Goal: Information Seeking & Learning: Check status

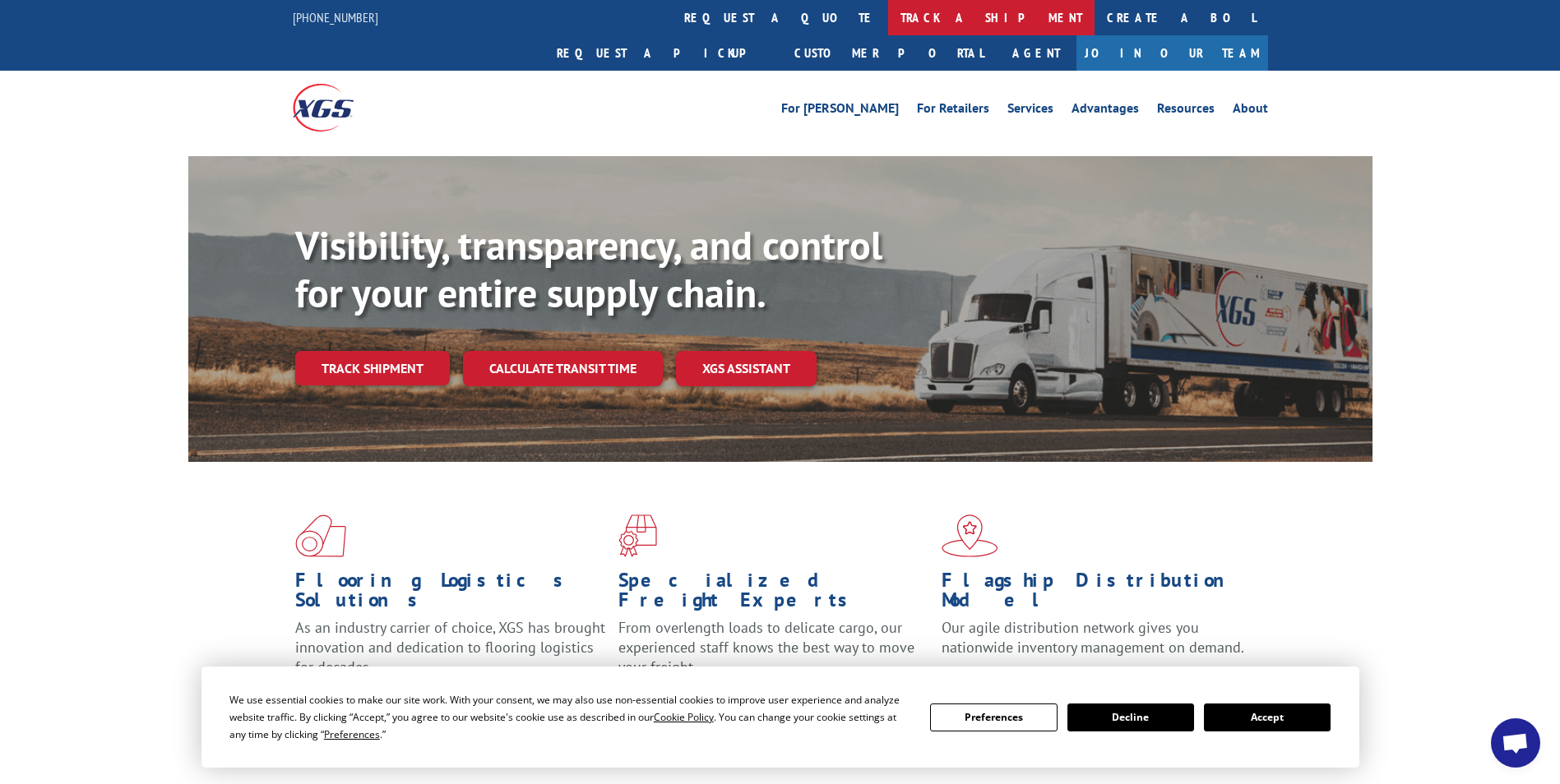
click at [888, 14] on link "track a shipment" at bounding box center [991, 18] width 207 height 36
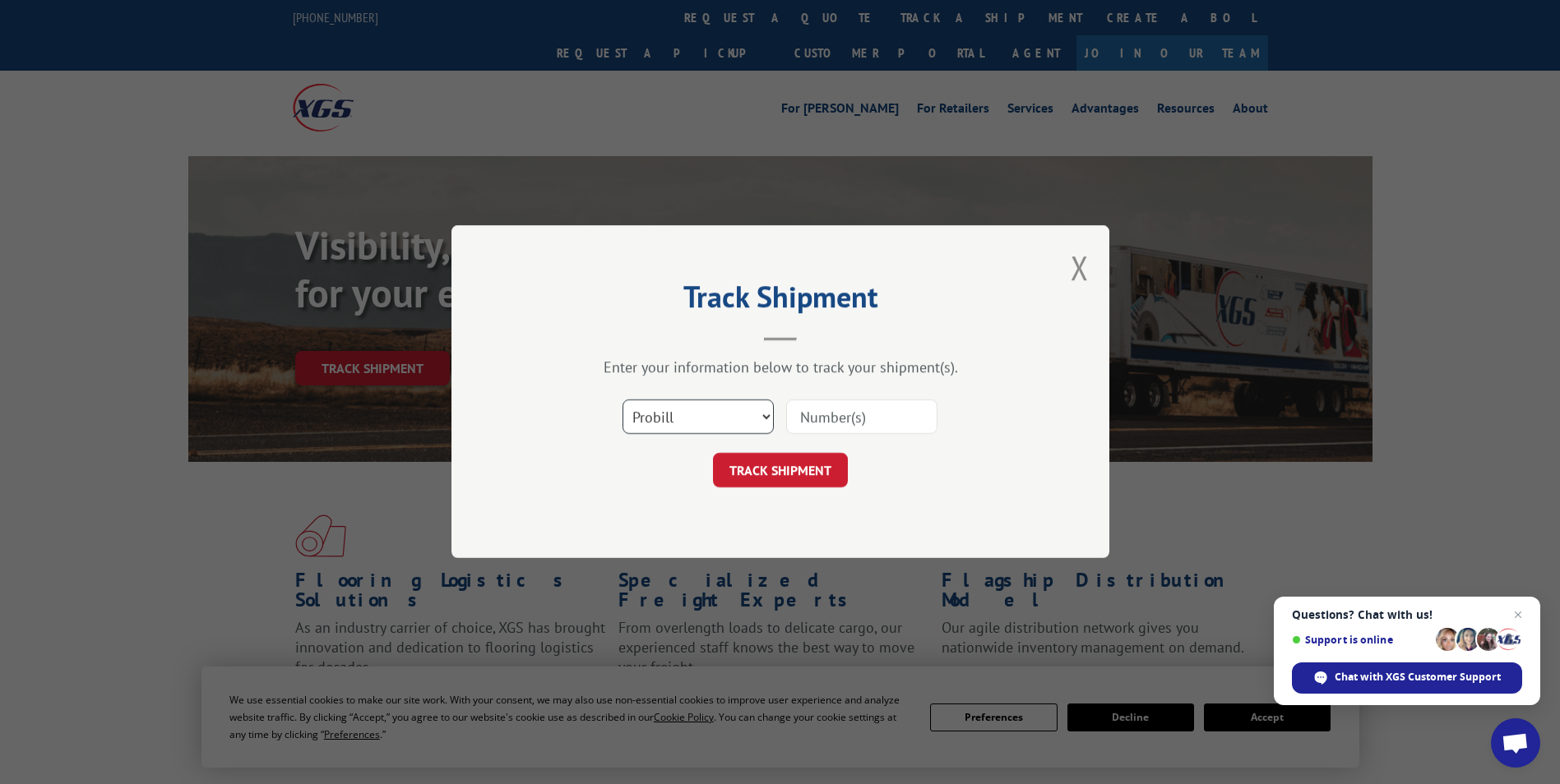
click at [758, 416] on select "Select category... Probill BOL PO" at bounding box center [698, 417] width 151 height 35
select select "bol"
click at [623, 400] on select "Select category... Probill BOL PO" at bounding box center [698, 417] width 151 height 35
paste input "5470589"
type input "5470589"
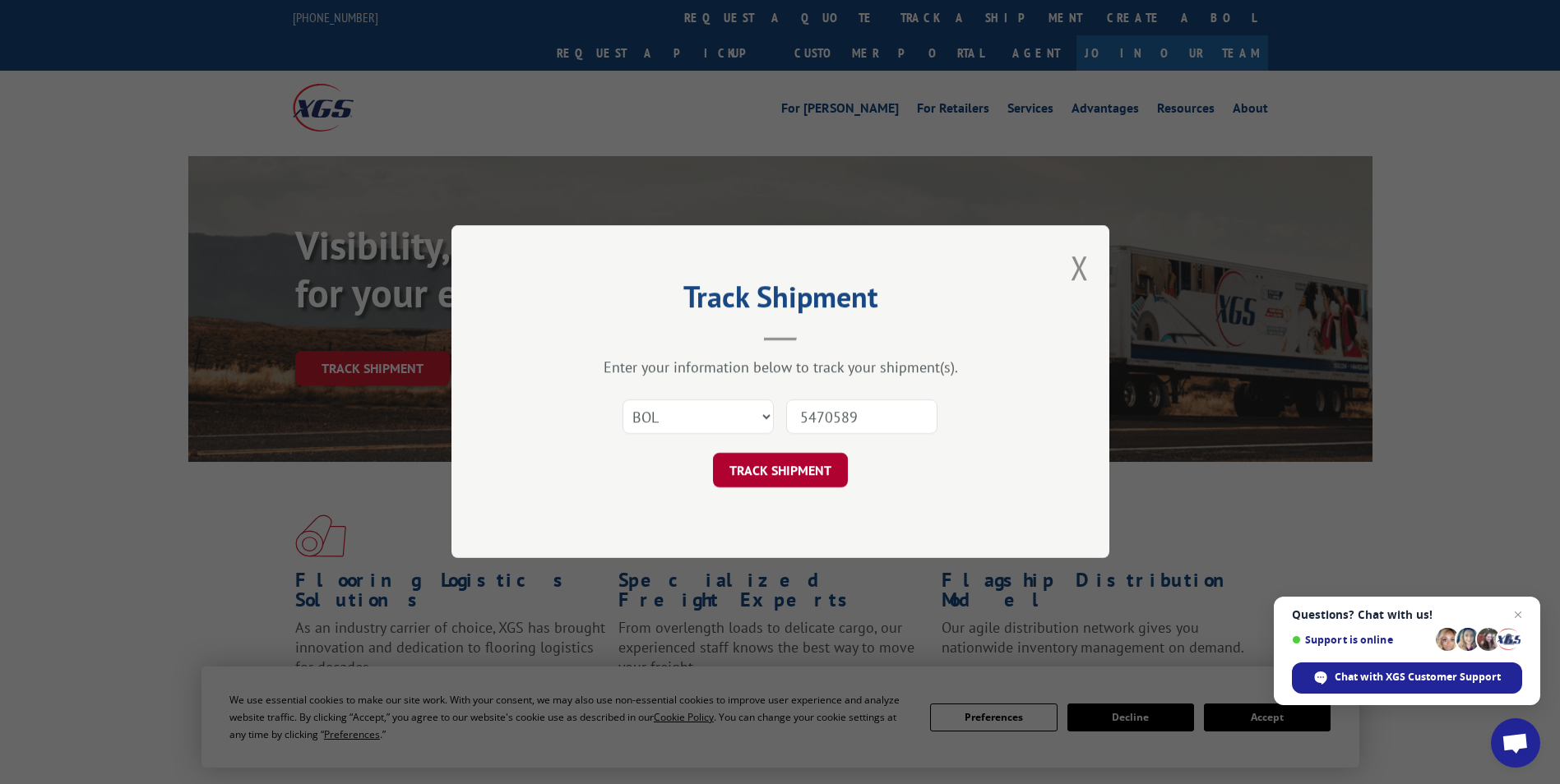
click at [760, 472] on button "TRACK SHIPMENT" at bounding box center [780, 470] width 135 height 35
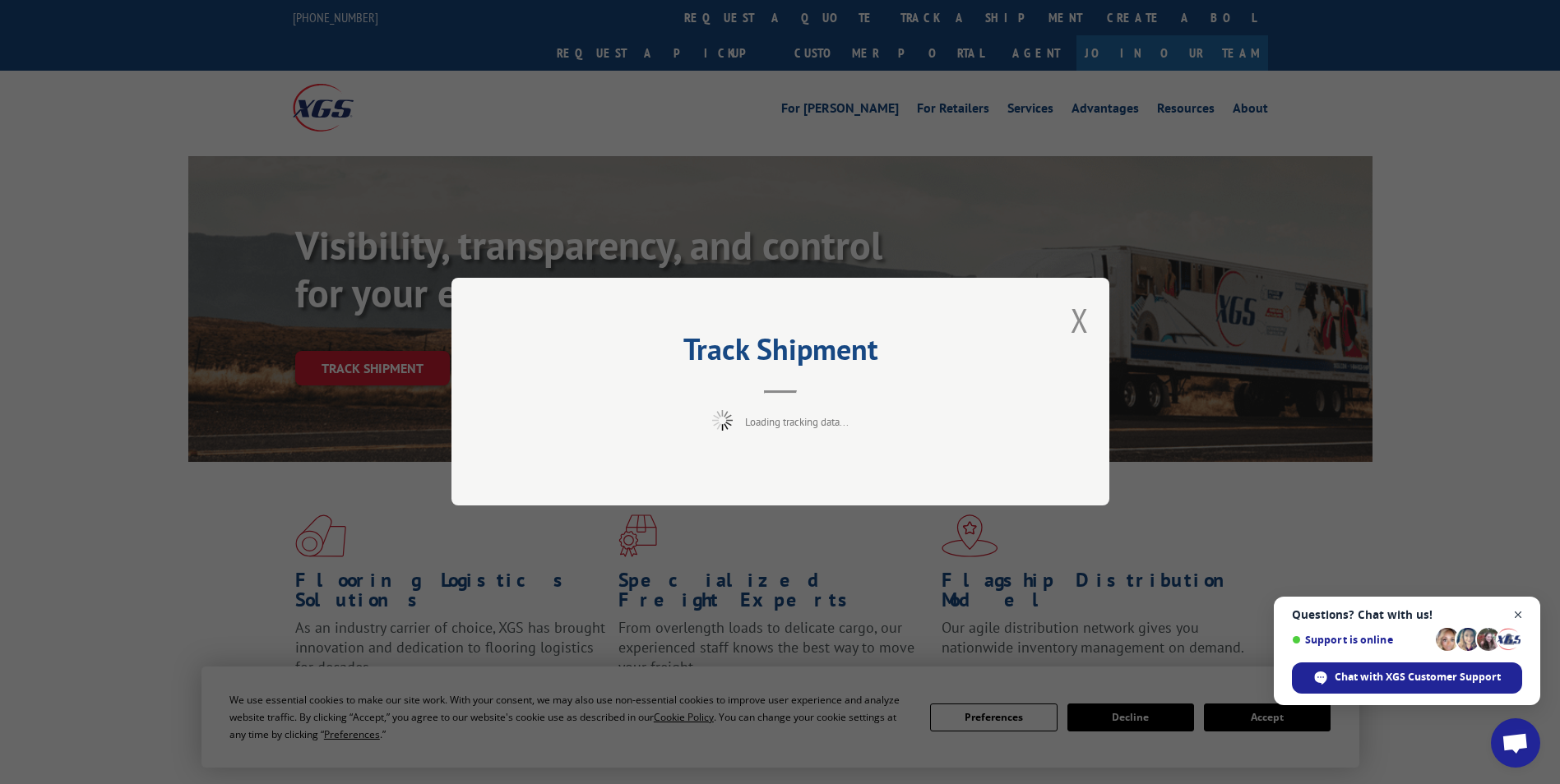
click at [1519, 611] on span "Close chat" at bounding box center [1518, 614] width 21 height 21
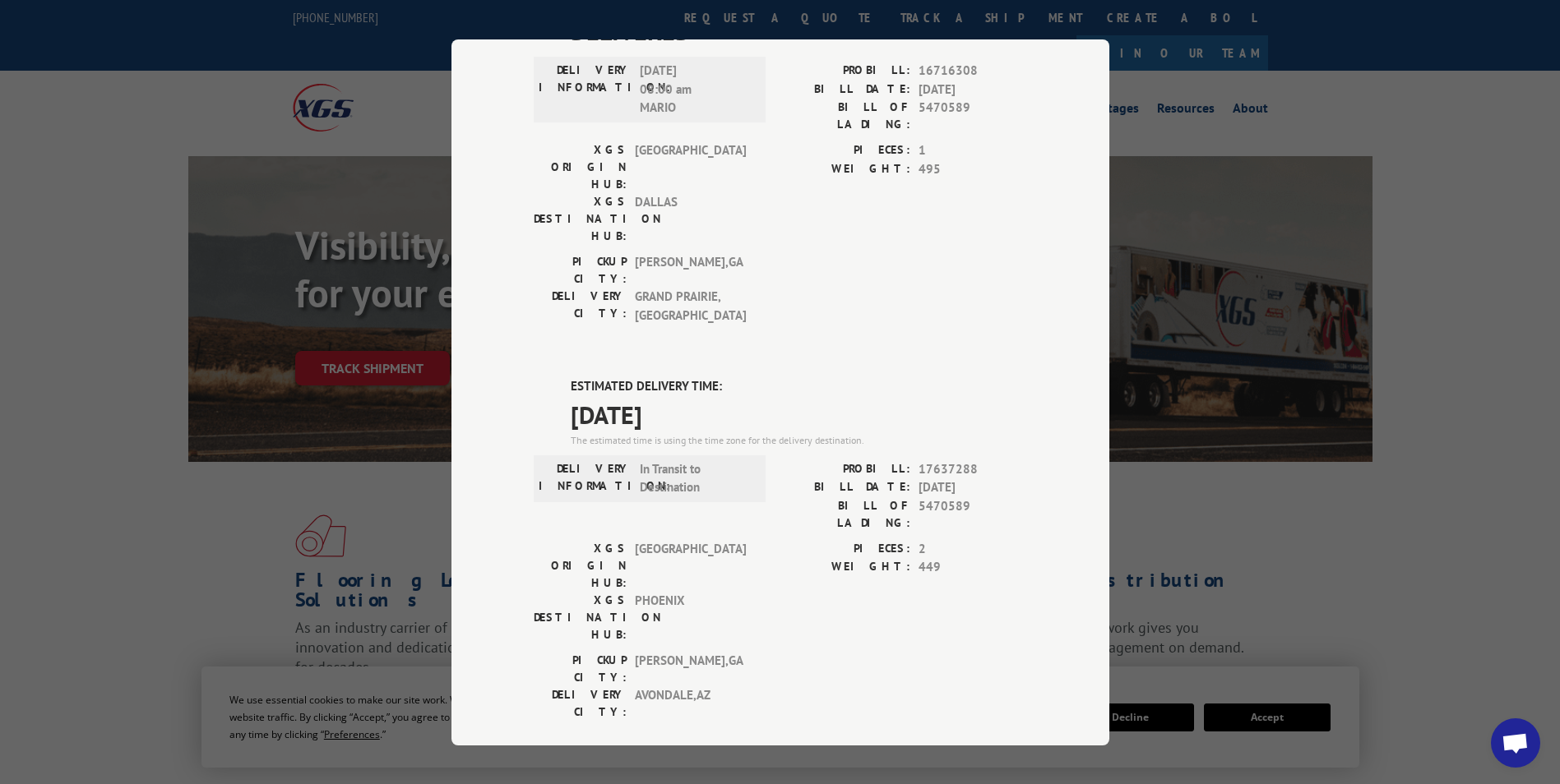
scroll to position [138, 0]
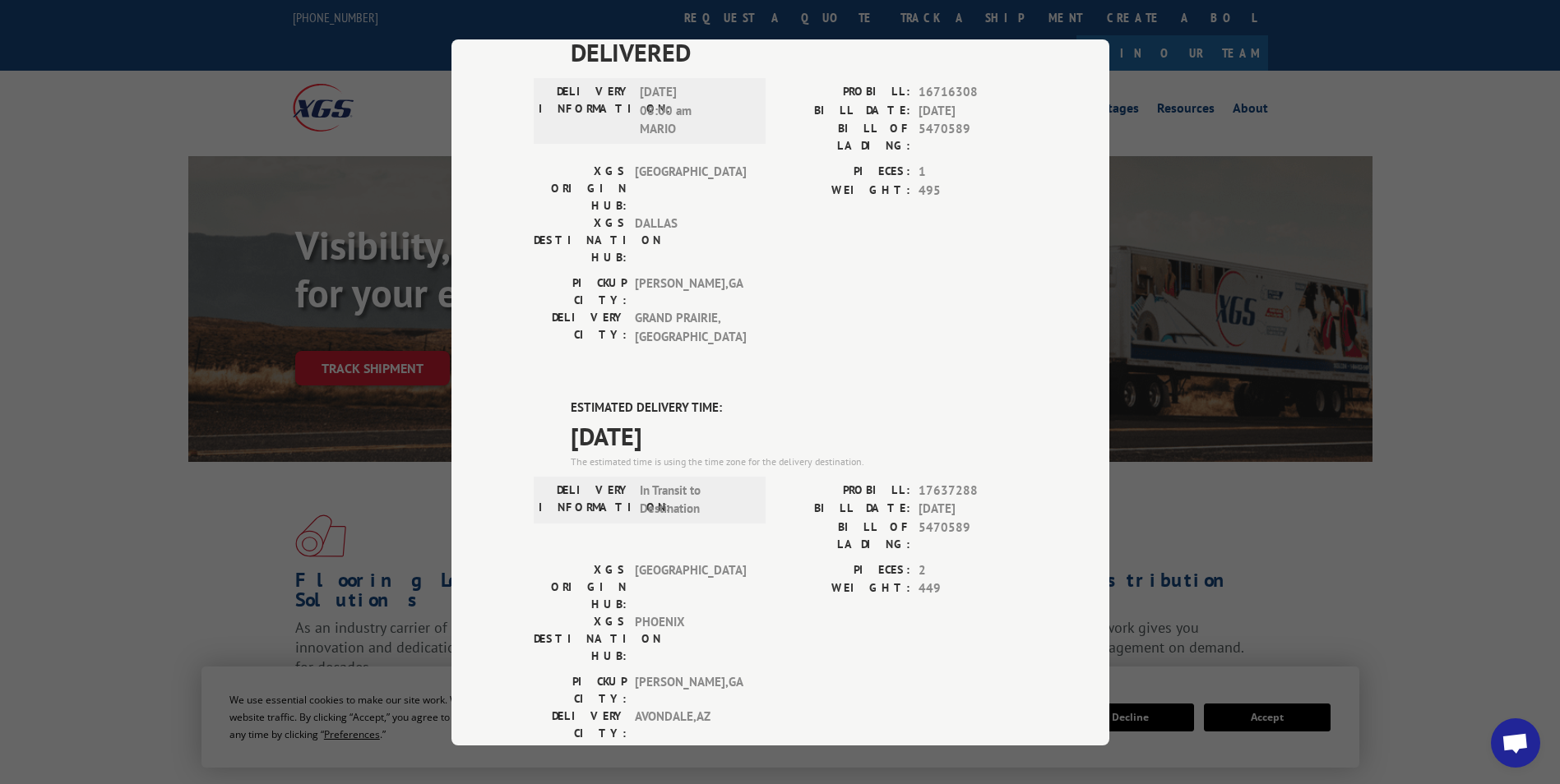
drag, startPoint x: 547, startPoint y: 308, endPoint x: 744, endPoint y: 350, distance: 201.4
click at [744, 399] on div "ESTIMATED DELIVERY TIME: [DATE] The estimated time is using the time zone for t…" at bounding box center [780, 694] width 494 height 590
drag, startPoint x: 744, startPoint y: 350, endPoint x: 661, endPoint y: 334, distance: 84.5
copy div "ESTIMATED DELIVERY TIME: [DATE]"
click at [1419, 187] on div "Track Shipment DELIVERED DELIVERY INFORMATION: [DATE] 08:00 am [PERSON_NAME]: 1…" at bounding box center [780, 392] width 1560 height 784
